Goal: Check status: Check status

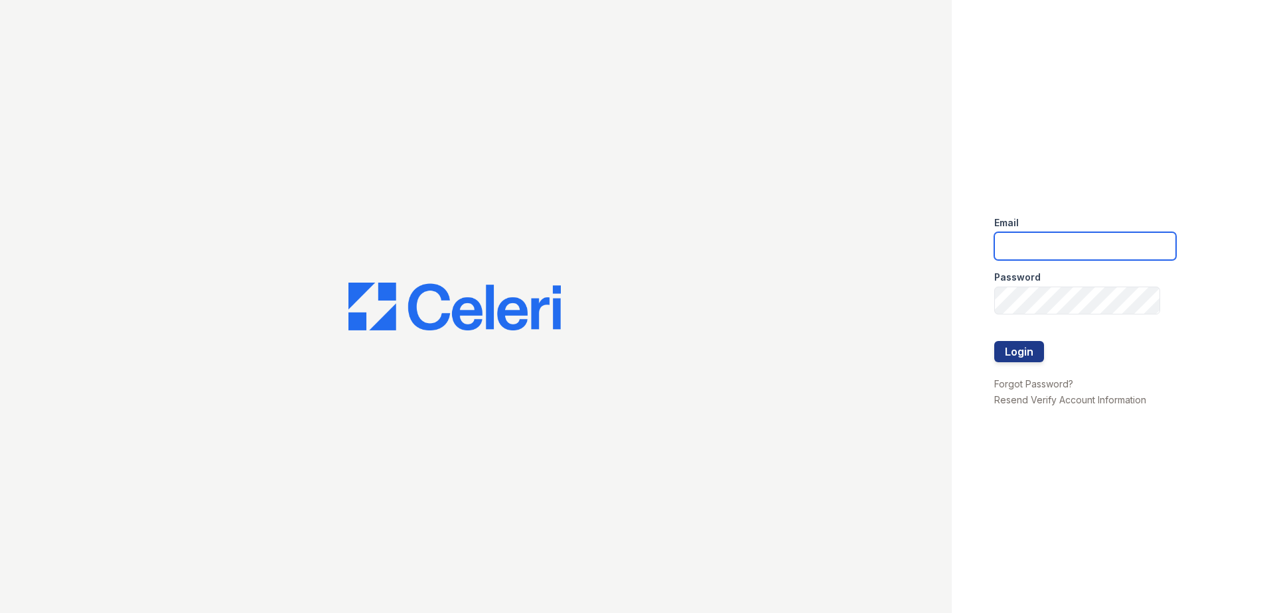
click at [1076, 256] on input "email" at bounding box center [1085, 246] width 182 height 28
type input "[EMAIL_ADDRESS][DOMAIN_NAME]"
click at [1054, 403] on link "Resend Verify Account Information" at bounding box center [1070, 399] width 152 height 11
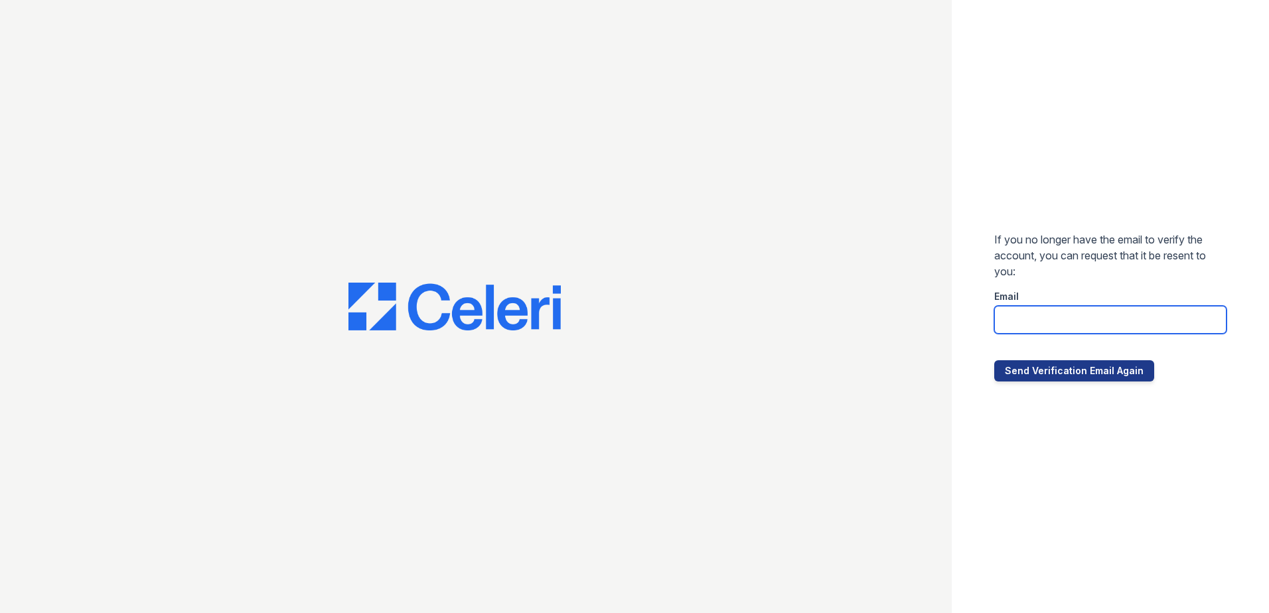
click at [1072, 319] on input "email" at bounding box center [1110, 320] width 232 height 28
type input "afoster@trinity-pm.com"
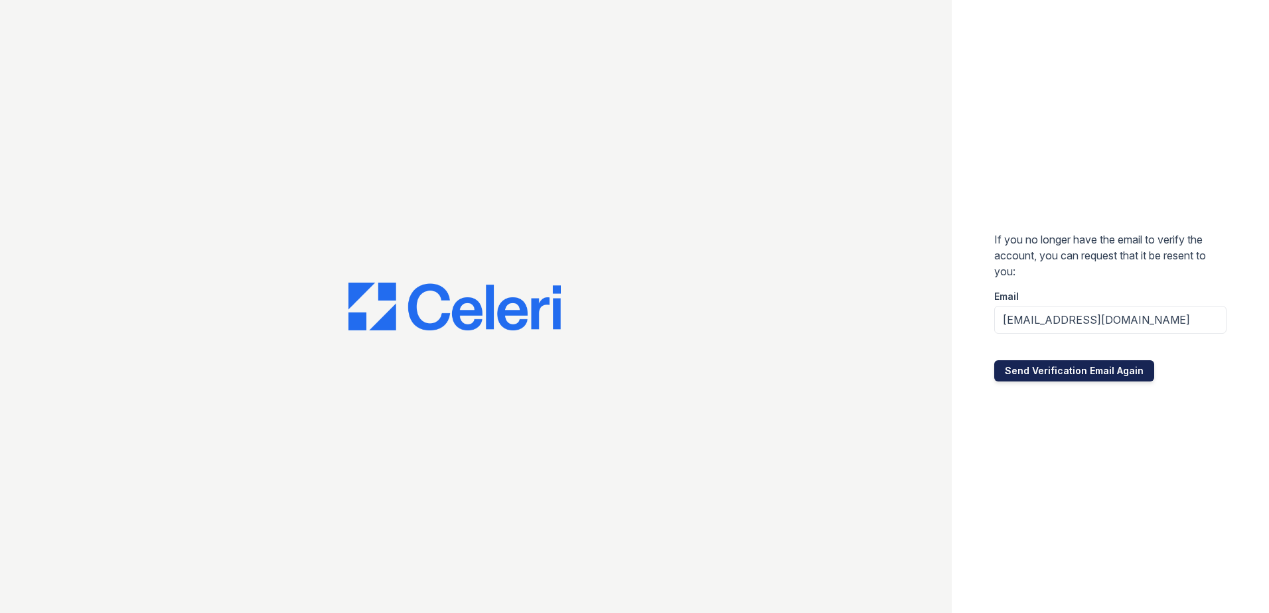
click at [1039, 374] on button "Send Verification Email Again" at bounding box center [1074, 370] width 160 height 21
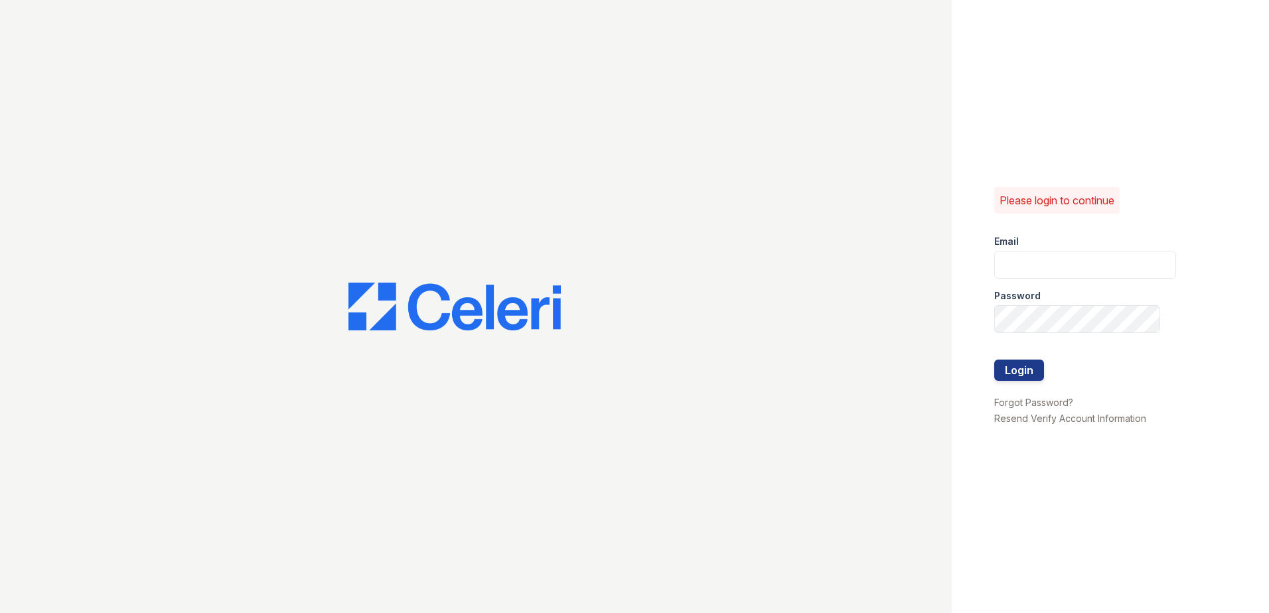
click at [1092, 171] on div "Please login to continue Email Password Login Forgot Password? Resend Verify Ac…" at bounding box center [1110, 306] width 317 height 613
click at [1088, 111] on div "Please login to continue Email Password Login Forgot Password? Resend Verify Ac…" at bounding box center [1110, 306] width 317 height 613
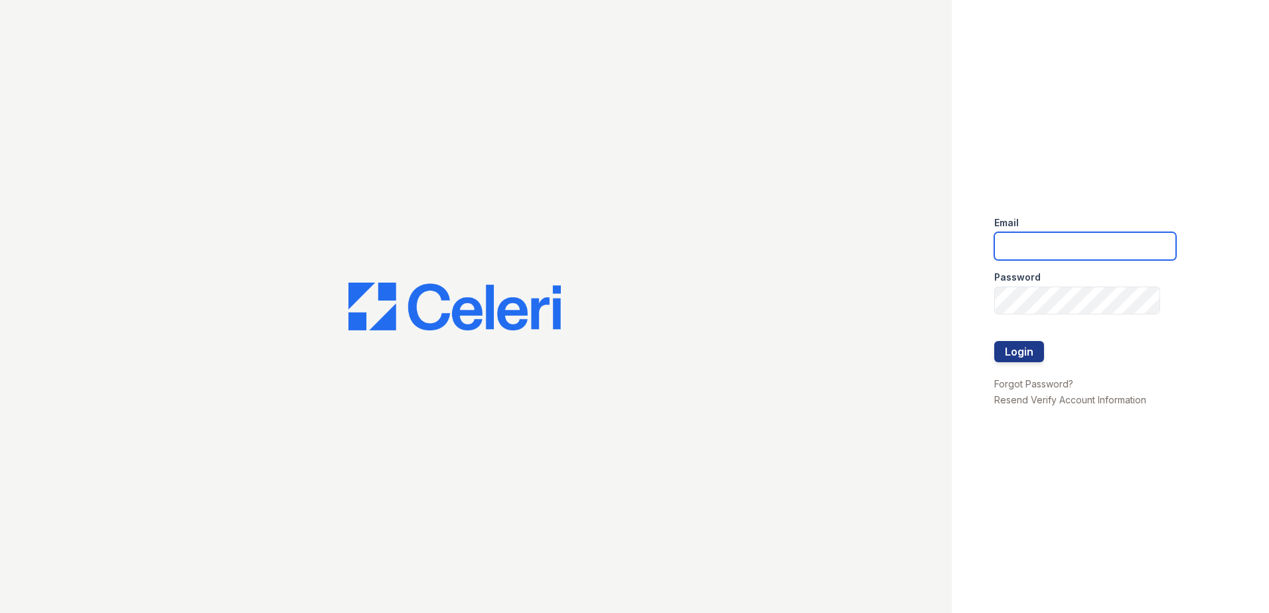
click at [1045, 242] on input "email" at bounding box center [1085, 246] width 182 height 28
type input "lawilliams@trinity-pm.com"
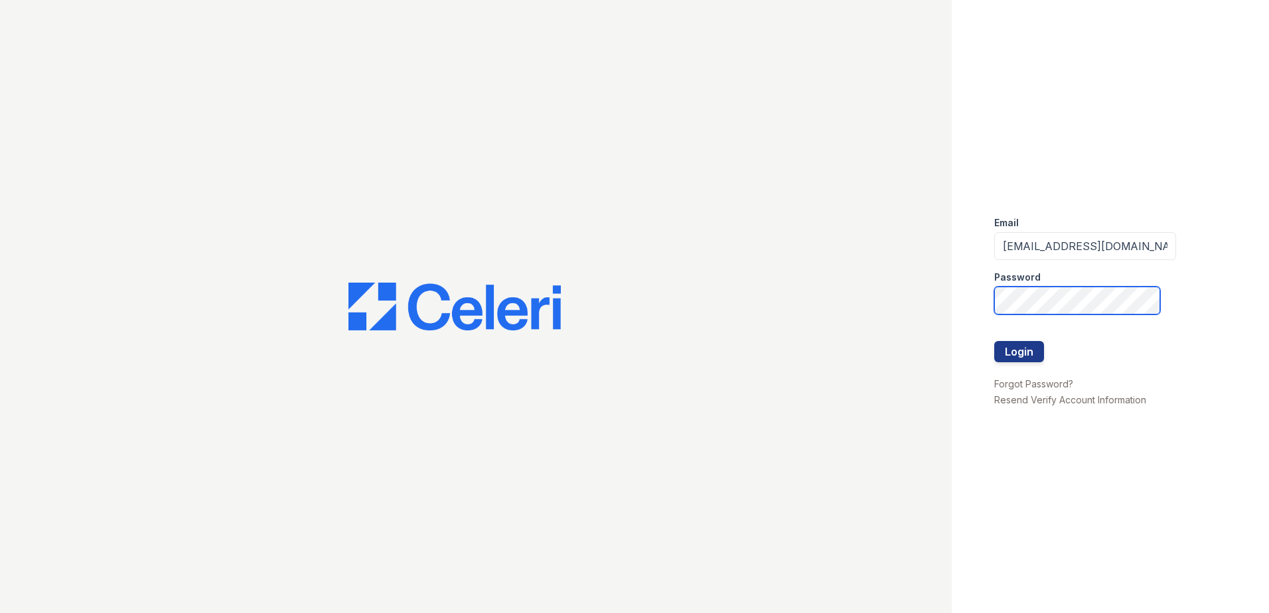
click at [994, 341] on button "Login" at bounding box center [1019, 351] width 50 height 21
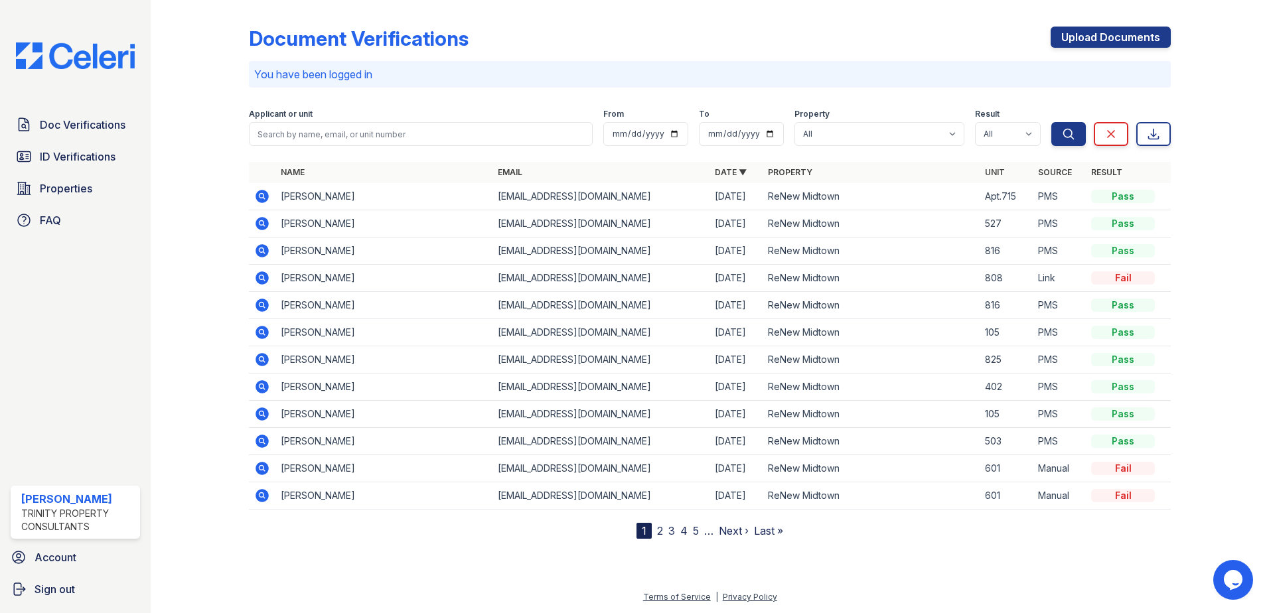
click at [805, 52] on div "Document Verifications Upload Documents" at bounding box center [710, 44] width 922 height 35
click at [264, 277] on icon at bounding box center [262, 278] width 16 height 16
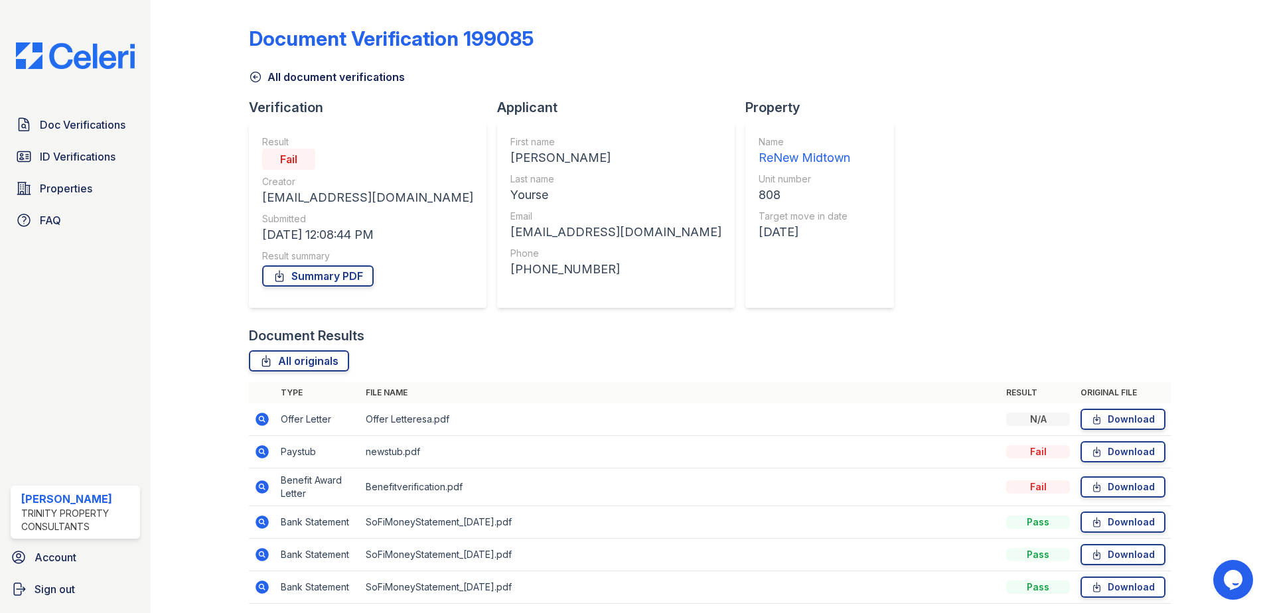
click at [260, 420] on icon at bounding box center [260, 418] width 3 height 3
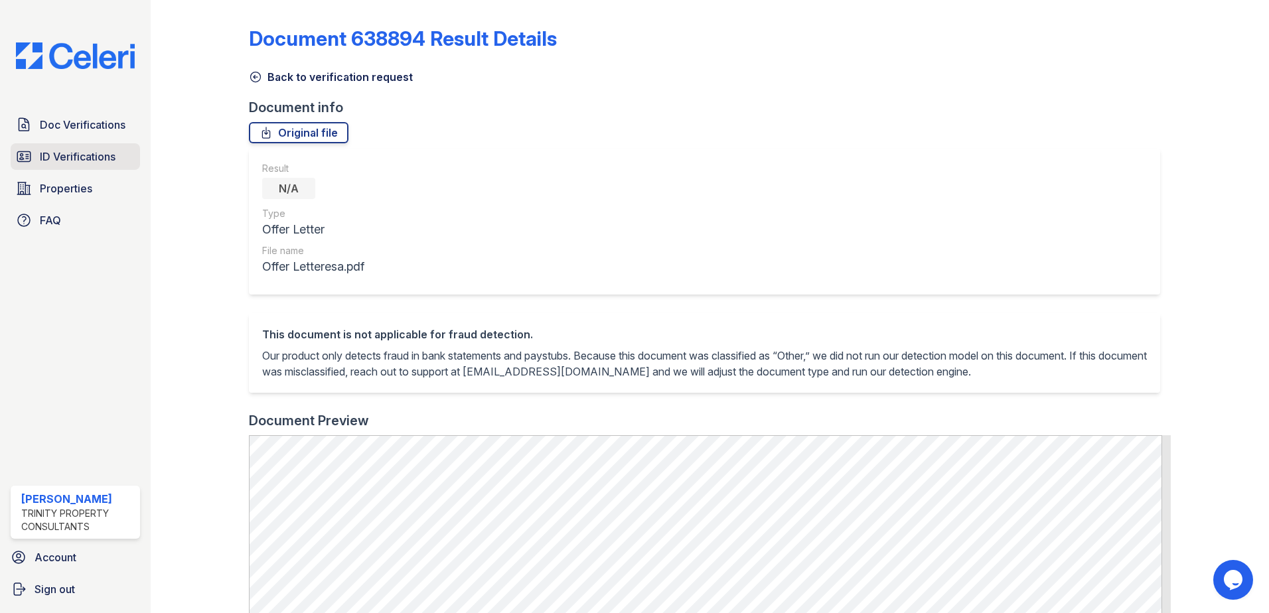
click at [77, 158] on span "ID Verifications" at bounding box center [78, 157] width 76 height 16
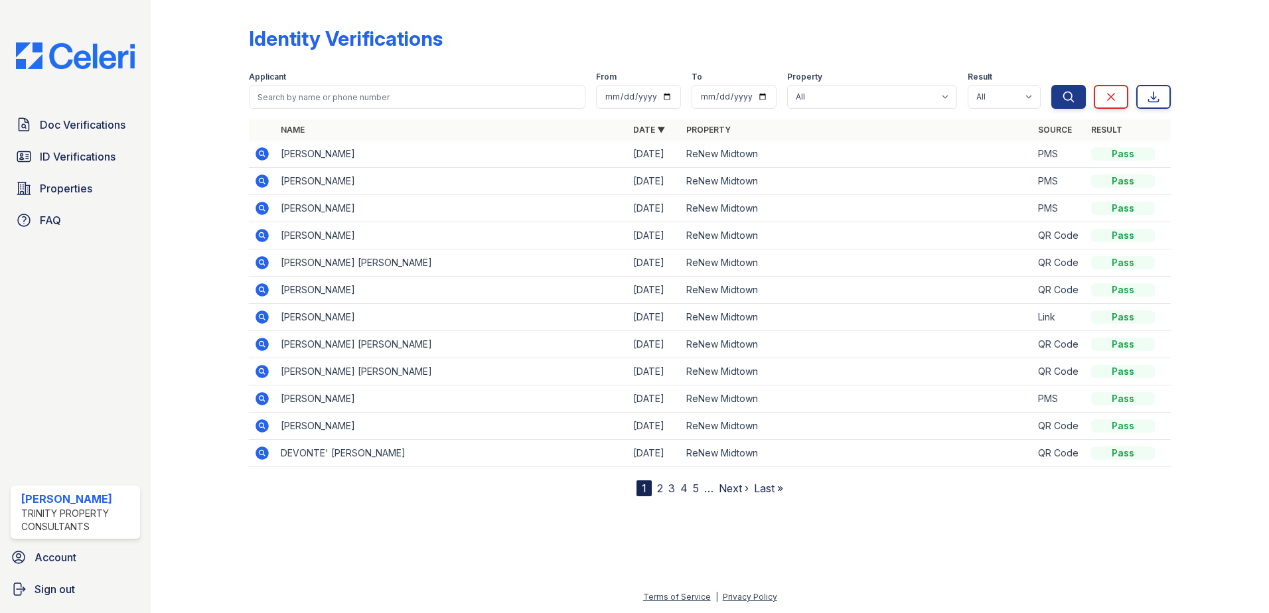
click at [262, 210] on icon at bounding box center [262, 208] width 16 height 16
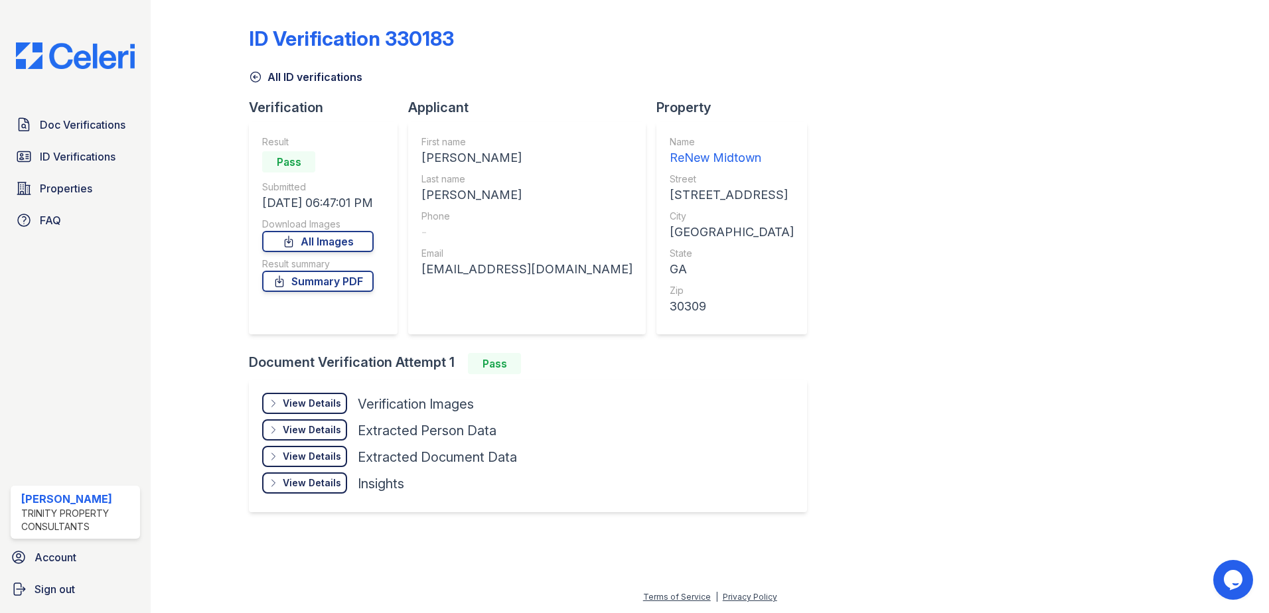
click at [293, 405] on div "View Details" at bounding box center [312, 403] width 58 height 13
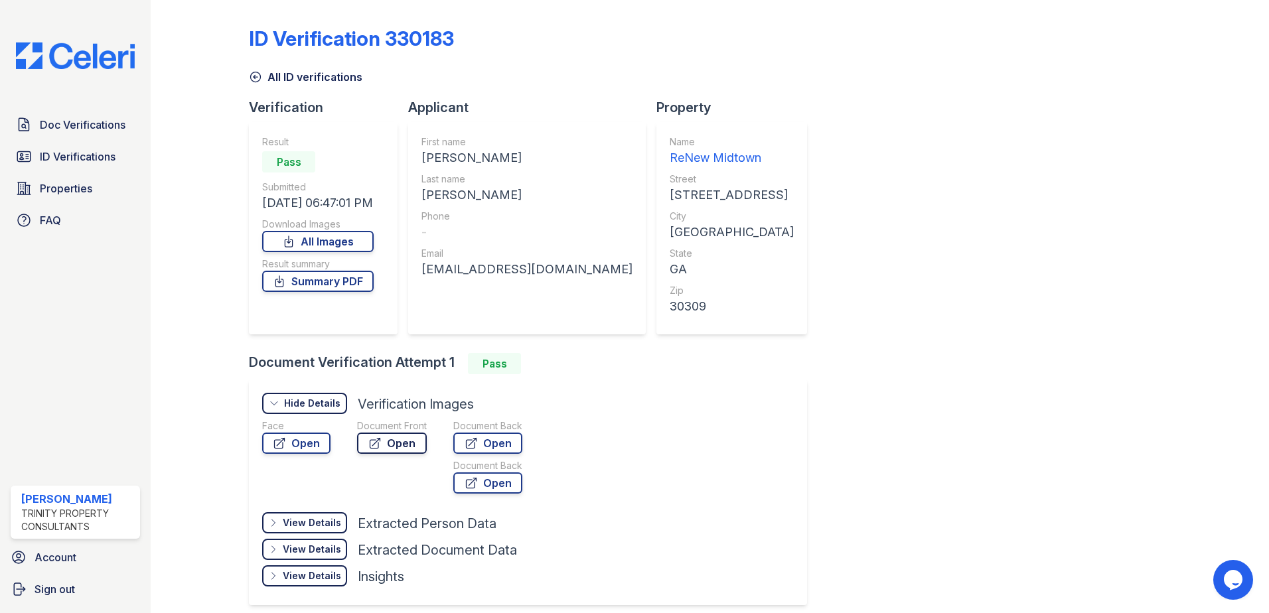
click at [390, 444] on link "Open" at bounding box center [392, 443] width 70 height 21
